Goal: Browse casually: Explore the website without a specific task or goal

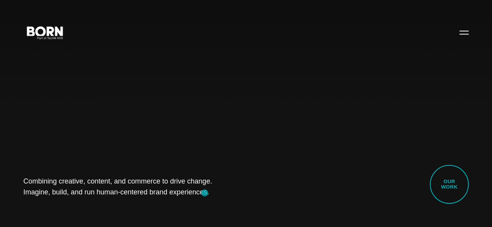
drag, startPoint x: 8, startPoint y: 177, endPoint x: 205, endPoint y: 193, distance: 198.1
click at [205, 193] on div "Combining creative, content, and commerce to drive change. Imagine, build, and …" at bounding box center [246, 113] width 492 height 227
click at [192, 196] on div "Combining creative, content, and commerce to drive change. Imagine, build, and …" at bounding box center [246, 113] width 492 height 227
drag, startPoint x: 19, startPoint y: 161, endPoint x: 231, endPoint y: 225, distance: 221.0
click at [231, 225] on div "Combining creative, content, and commerce to drive change. Imagine, build, and …" at bounding box center [246, 113] width 492 height 227
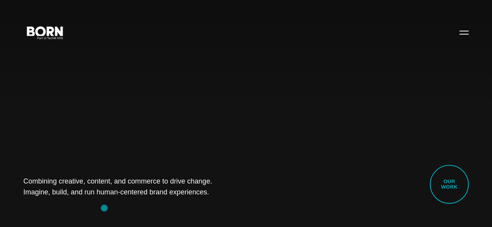
click at [104, 208] on div "Combining creative, content, and commerce to drive change. Imagine, build, and …" at bounding box center [246, 113] width 492 height 227
drag, startPoint x: 71, startPoint y: 183, endPoint x: 218, endPoint y: 213, distance: 150.0
click at [218, 213] on div "Combining creative, content, and commerce to drive change. Imagine, build, and …" at bounding box center [246, 113] width 492 height 227
click at [208, 192] on div "Combining creative, content, and commerce to drive change. Imagine, build, and …" at bounding box center [246, 113] width 492 height 227
drag, startPoint x: 30, startPoint y: 165, endPoint x: 194, endPoint y: 185, distance: 165.6
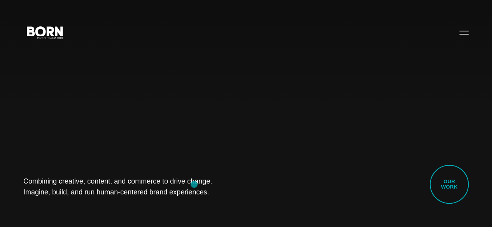
click at [194, 185] on div "Combining creative, content, and commerce to drive change. Imagine, build, and …" at bounding box center [246, 113] width 492 height 227
click at [105, 203] on div "Combining creative, content, and commerce to drive change. Imagine, build, and …" at bounding box center [246, 113] width 492 height 227
drag, startPoint x: 26, startPoint y: 168, endPoint x: 215, endPoint y: 196, distance: 190.1
click at [215, 196] on div "Combining creative, content, and commerce to drive change. Imagine, build, and …" at bounding box center [246, 113] width 492 height 227
click at [114, 198] on div "Combining creative, content, and commerce to drive change. Imagine, build, and …" at bounding box center [246, 113] width 492 height 227
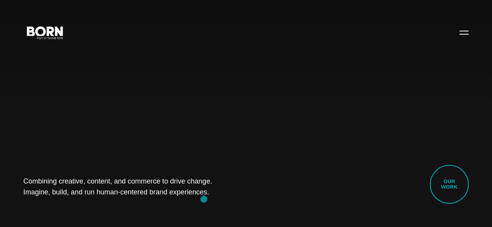
drag, startPoint x: 12, startPoint y: 166, endPoint x: 204, endPoint y: 199, distance: 194.1
click at [204, 199] on div "Combining creative, content, and commerce to drive change. Imagine, build, and …" at bounding box center [246, 113] width 492 height 227
click at [87, 208] on div "Combining creative, content, and commerce to drive change. Imagine, build, and …" at bounding box center [246, 113] width 492 height 227
drag, startPoint x: 21, startPoint y: 172, endPoint x: 222, endPoint y: 201, distance: 203.0
click at [222, 201] on div "Combining creative, content, and commerce to drive change. Imagine, build, and …" at bounding box center [246, 113] width 492 height 227
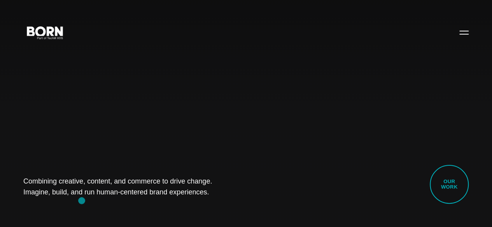
click at [82, 201] on div "Combining creative, content, and commerce to drive change. Imagine, build, and …" at bounding box center [246, 113] width 492 height 227
drag, startPoint x: 20, startPoint y: 171, endPoint x: 197, endPoint y: 202, distance: 179.8
click at [197, 202] on div "Combining creative, content, and commerce to drive change. Imagine, build, and …" at bounding box center [246, 113] width 492 height 227
click at [90, 204] on div "Combining creative, content, and commerce to drive change. Imagine, build, and …" at bounding box center [246, 113] width 492 height 227
drag, startPoint x: 53, startPoint y: 171, endPoint x: 207, endPoint y: 222, distance: 162.5
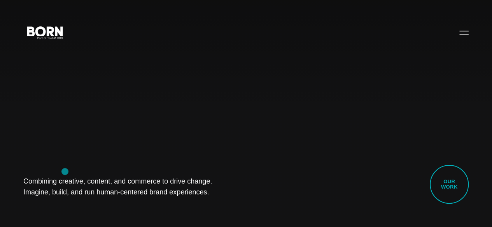
click at [207, 222] on div "Combining creative, content, and commerce to drive change. Imagine, build, and …" at bounding box center [246, 113] width 492 height 227
click at [92, 204] on div "Combining creative, content, and commerce to drive change. Imagine, build, and …" at bounding box center [246, 113] width 492 height 227
drag, startPoint x: 21, startPoint y: 170, endPoint x: 262, endPoint y: 221, distance: 247.2
click at [262, 221] on div "Combining creative, content, and commerce to drive change. Imagine, build, and …" at bounding box center [246, 113] width 492 height 227
click at [127, 207] on div "Combining creative, content, and commerce to drive change. Imagine, build, and …" at bounding box center [246, 113] width 492 height 227
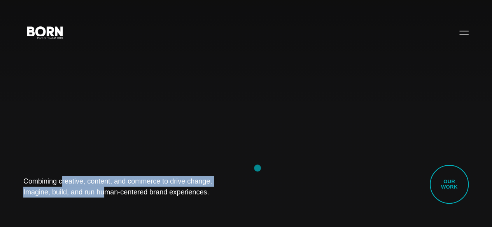
drag, startPoint x: 31, startPoint y: 168, endPoint x: 257, endPoint y: 168, distance: 225.8
click at [222, 176] on h1 "Combining creative, content, and commerce to drive change. Imagine, build, and …" at bounding box center [122, 187] width 198 height 22
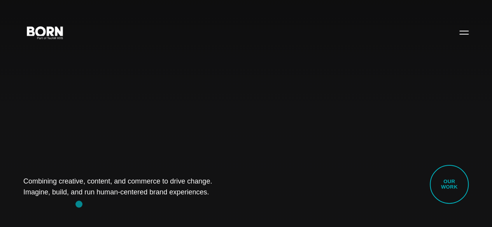
click at [76, 204] on div "Combining creative, content, and commerce to drive change. Imagine, build, and …" at bounding box center [246, 113] width 492 height 227
drag, startPoint x: 18, startPoint y: 167, endPoint x: 207, endPoint y: 191, distance: 190.4
click at [207, 191] on div "Combining creative, content, and commerce to drive change. Imagine, build, and …" at bounding box center [246, 113] width 492 height 227
click at [112, 205] on div "Combining creative, content, and commerce to drive change. Imagine, build, and …" at bounding box center [246, 113] width 492 height 227
drag, startPoint x: 14, startPoint y: 166, endPoint x: 229, endPoint y: 191, distance: 215.6
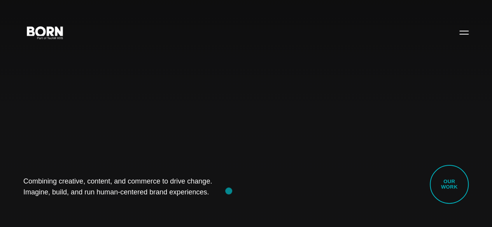
click at [229, 191] on div "Combining creative, content, and commerce to drive change. Imagine, build, and …" at bounding box center [246, 113] width 492 height 227
click at [102, 213] on div "Combining creative, content, and commerce to drive change. Imagine, build, and …" at bounding box center [246, 113] width 492 height 227
drag, startPoint x: 26, startPoint y: 156, endPoint x: 233, endPoint y: 224, distance: 217.8
click at [233, 224] on div "Combining creative, content, and commerce to drive change. Imagine, build, and …" at bounding box center [246, 113] width 492 height 227
click at [94, 208] on div "Combining creative, content, and commerce to drive change. Imagine, build, and …" at bounding box center [246, 113] width 492 height 227
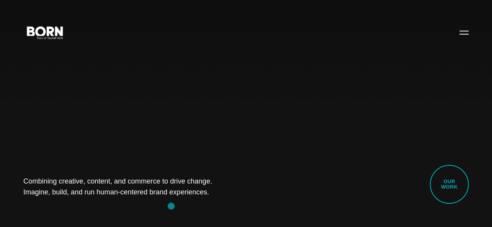
drag, startPoint x: 10, startPoint y: 165, endPoint x: 171, endPoint y: 206, distance: 166.1
click at [171, 206] on div "Combining creative, content, and commerce to drive change. Imagine, build, and …" at bounding box center [246, 113] width 492 height 227
click at [83, 192] on div "Combining creative, content, and commerce to drive change. Imagine, build, and …" at bounding box center [246, 113] width 492 height 227
drag, startPoint x: 26, startPoint y: 166, endPoint x: 192, endPoint y: 218, distance: 173.7
click at [192, 218] on div "Combining creative, content, and commerce to drive change. Imagine, build, and …" at bounding box center [246, 113] width 492 height 227
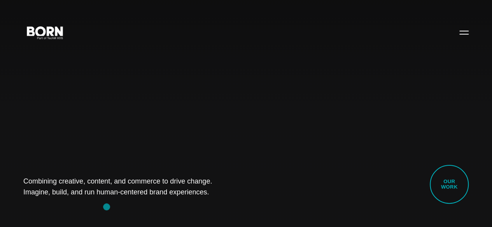
click at [102, 206] on div "Combining creative, content, and commerce to drive change. Imagine, build, and …" at bounding box center [246, 113] width 492 height 227
drag, startPoint x: 21, startPoint y: 168, endPoint x: 203, endPoint y: 218, distance: 188.2
click at [203, 218] on div "Combining creative, content, and commerce to drive change. Imagine, build, and …" at bounding box center [246, 113] width 492 height 227
click at [95, 203] on div "Combining creative, content, and commerce to drive change. Imagine, build, and …" at bounding box center [246, 113] width 492 height 227
drag, startPoint x: 17, startPoint y: 173, endPoint x: 177, endPoint y: 204, distance: 163.1
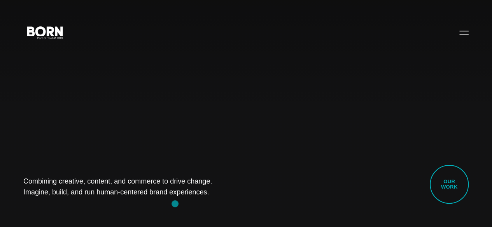
click at [177, 204] on div "Combining creative, content, and commerce to drive change. Imagine, build, and …" at bounding box center [246, 113] width 492 height 227
click at [96, 213] on div "Combining creative, content, and commerce to drive change. Imagine, build, and …" at bounding box center [246, 113] width 492 height 227
drag, startPoint x: 14, startPoint y: 167, endPoint x: 164, endPoint y: 195, distance: 153.5
click at [164, 195] on div "Combining creative, content, and commerce to drive change. Imagine, build, and …" at bounding box center [246, 113] width 492 height 227
click at [111, 200] on div "Combining creative, content, and commerce to drive change. Imagine, build, and …" at bounding box center [246, 113] width 492 height 227
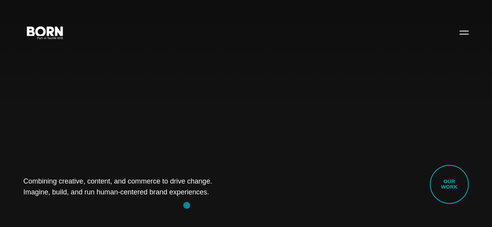
drag, startPoint x: 11, startPoint y: 168, endPoint x: 204, endPoint y: 210, distance: 197.3
click at [204, 210] on div "Combining creative, content, and commerce to drive change. Imagine, build, and …" at bounding box center [246, 113] width 492 height 227
click at [103, 210] on div "Combining creative, content, and commerce to drive change. Imagine, build, and …" at bounding box center [246, 113] width 492 height 227
drag, startPoint x: 21, startPoint y: 173, endPoint x: 236, endPoint y: 206, distance: 217.0
click at [236, 206] on div "Combining creative, content, and commerce to drive change. Imagine, build, and …" at bounding box center [246, 113] width 492 height 227
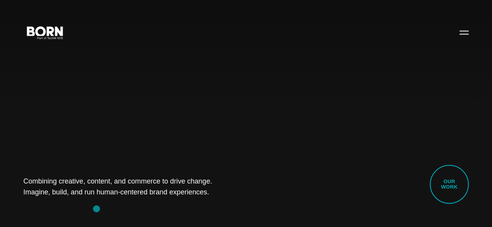
click at [96, 209] on div "Combining creative, content, and commerce to drive change. Imagine, build, and …" at bounding box center [246, 113] width 492 height 227
drag, startPoint x: 17, startPoint y: 166, endPoint x: 220, endPoint y: 208, distance: 208.0
click at [220, 208] on div "Combining creative, content, and commerce to drive change. Imagine, build, and …" at bounding box center [246, 113] width 492 height 227
click at [101, 212] on div "Combining creative, content, and commerce to drive change. Imagine, build, and …" at bounding box center [246, 113] width 492 height 227
drag, startPoint x: 17, startPoint y: 165, endPoint x: 205, endPoint y: 206, distance: 191.7
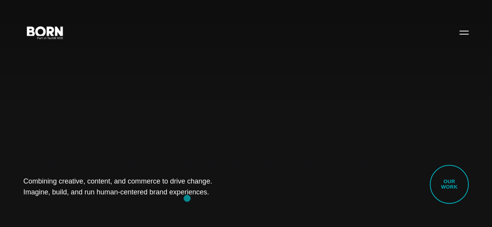
click at [205, 206] on div "Combining creative, content, and commerce to drive change. Imagine, build, and …" at bounding box center [246, 113] width 492 height 227
click at [94, 203] on div "Combining creative, content, and commerce to drive change. Imagine, build, and …" at bounding box center [246, 113] width 492 height 227
drag, startPoint x: 23, startPoint y: 171, endPoint x: 208, endPoint y: 220, distance: 192.2
click at [208, 220] on div "Combining creative, content, and commerce to drive change. Imagine, build, and …" at bounding box center [246, 113] width 492 height 227
click at [83, 201] on div "Combining creative, content, and commerce to drive change. Imagine, build, and …" at bounding box center [246, 113] width 492 height 227
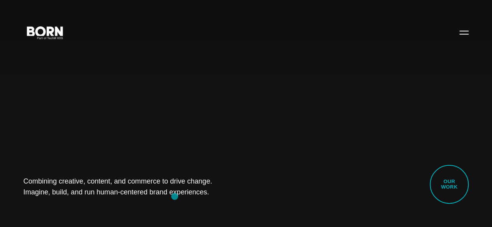
drag, startPoint x: 19, startPoint y: 170, endPoint x: 175, endPoint y: 196, distance: 157.3
click at [175, 196] on div "Combining creative, content, and commerce to drive change. Imagine, build, and …" at bounding box center [246, 113] width 492 height 227
click at [100, 201] on div "Combining creative, content, and commerce to drive change. Imagine, build, and …" at bounding box center [246, 113] width 492 height 227
